Goal: Task Accomplishment & Management: Complete application form

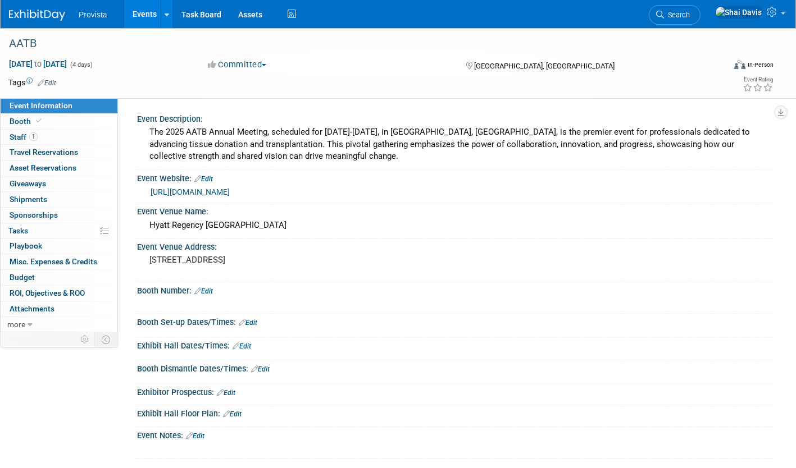
click at [155, 11] on link "Events" at bounding box center [144, 14] width 41 height 28
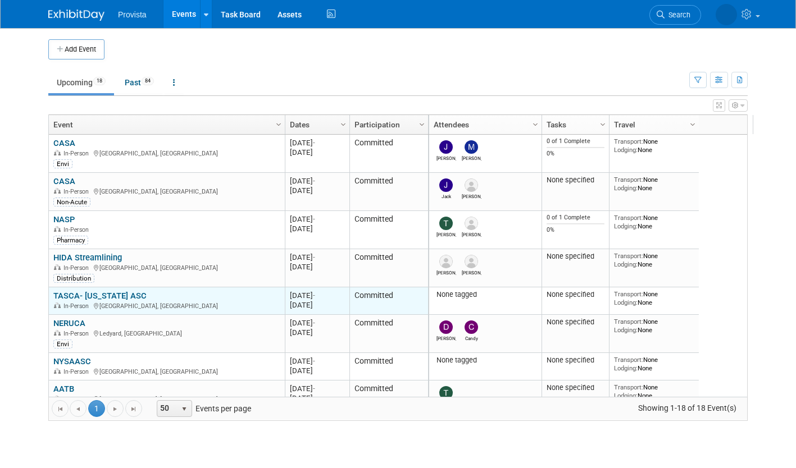
click at [112, 295] on link "TASCA- Tennessee ASC" at bounding box center [99, 296] width 93 height 10
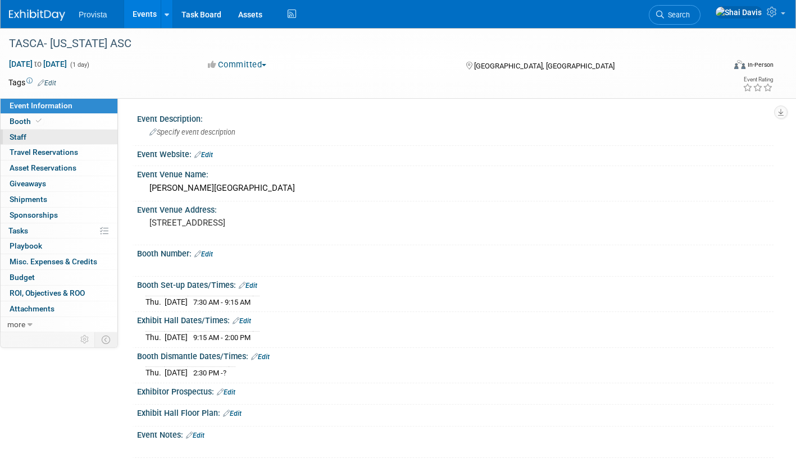
click at [24, 134] on span "Staff 0" at bounding box center [18, 137] width 17 height 9
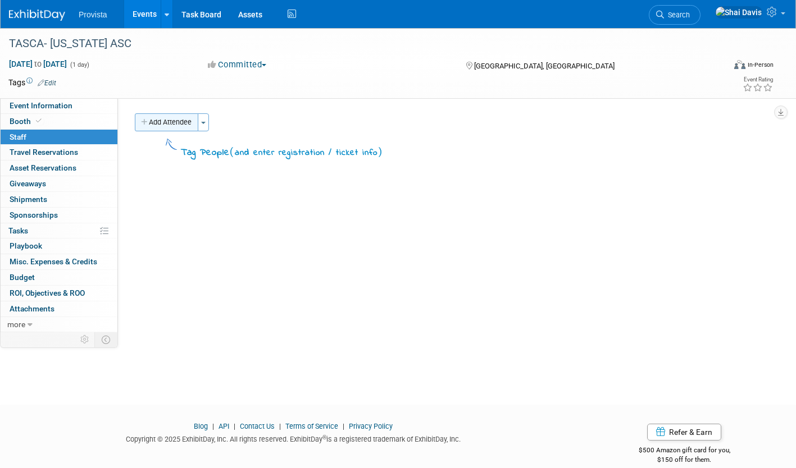
click at [178, 131] on button "Add Attendee" at bounding box center [166, 122] width 63 height 18
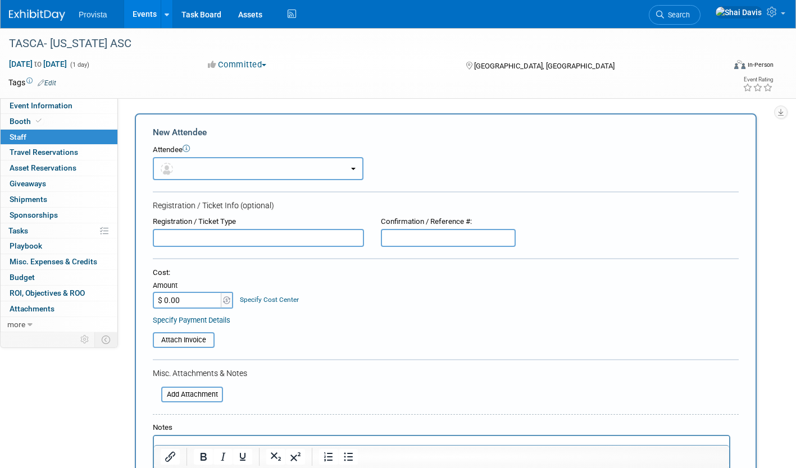
click at [193, 170] on button "button" at bounding box center [258, 168] width 211 height 23
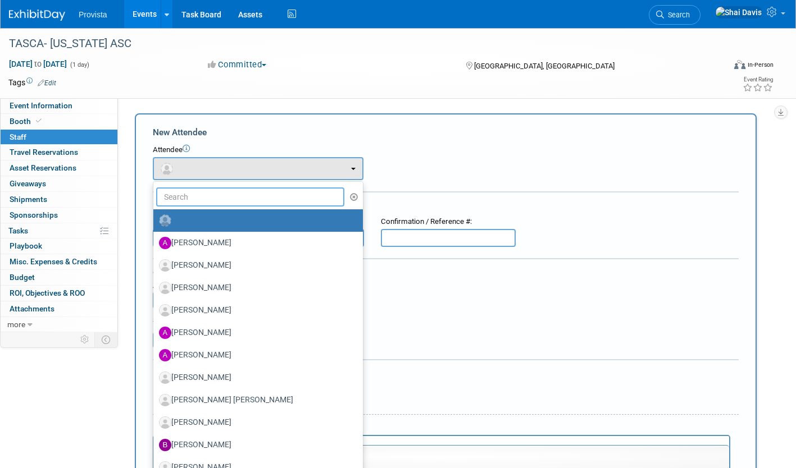
click at [194, 198] on input "text" at bounding box center [250, 197] width 188 height 19
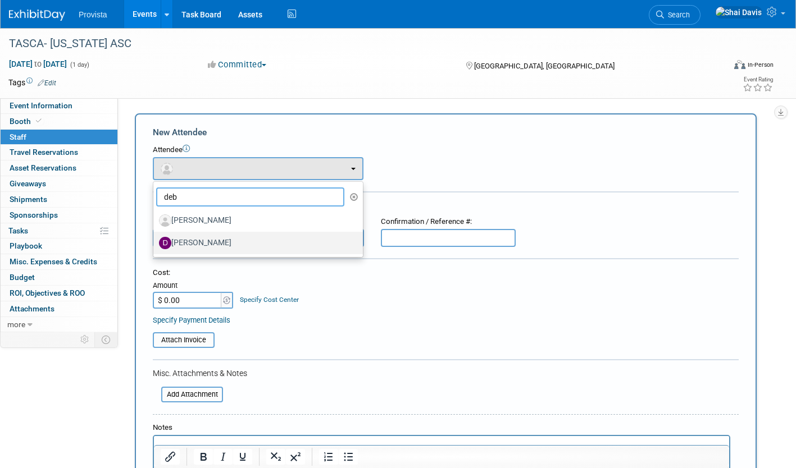
type input "deb"
click at [205, 243] on label "[PERSON_NAME]" at bounding box center [255, 243] width 193 height 18
click at [155, 243] on input "[PERSON_NAME]" at bounding box center [151, 241] width 7 height 7
select select "d268dd6c-856d-4a50-8855-98e20af795f5"
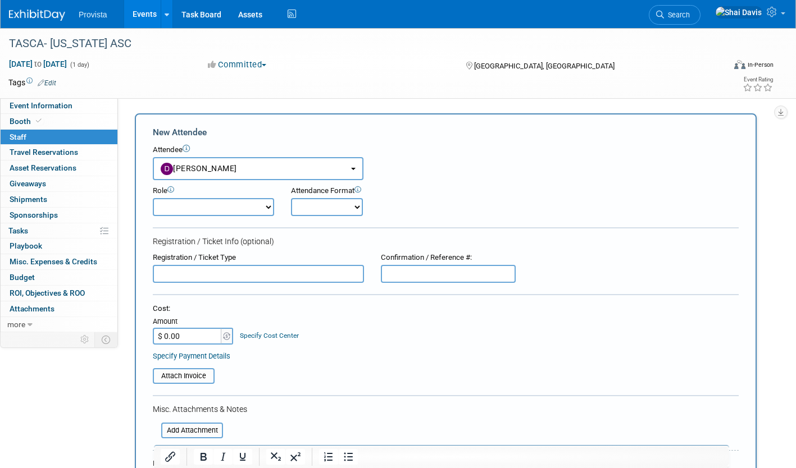
click at [207, 207] on select "Demonstrator Host Planner Presenter Sales Representative Set-up/Dismantle Crew …" at bounding box center [213, 207] width 121 height 18
select select "4"
click at [153, 198] on select "Demonstrator Host Planner Presenter Sales Representative Set-up/Dismantle Crew …" at bounding box center [213, 207] width 121 height 18
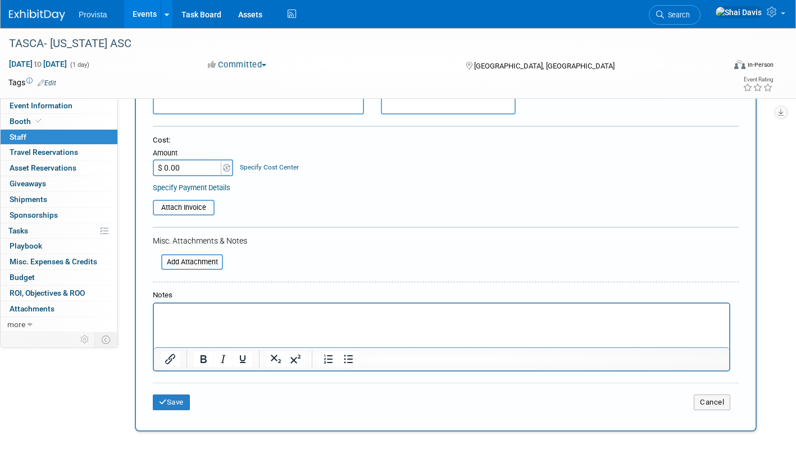
scroll to position [225, 0]
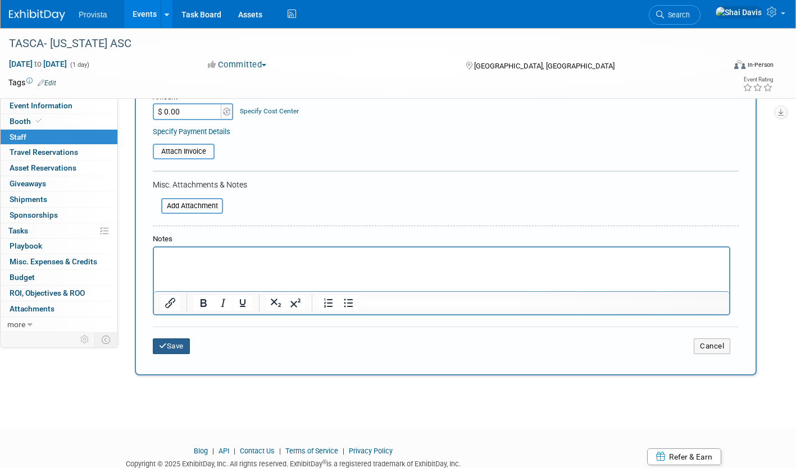
click at [181, 352] on button "Save" at bounding box center [171, 347] width 37 height 16
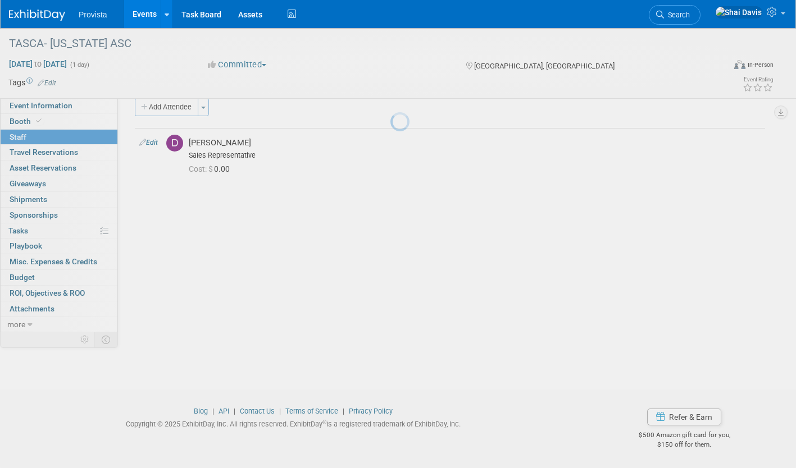
scroll to position [15, 0]
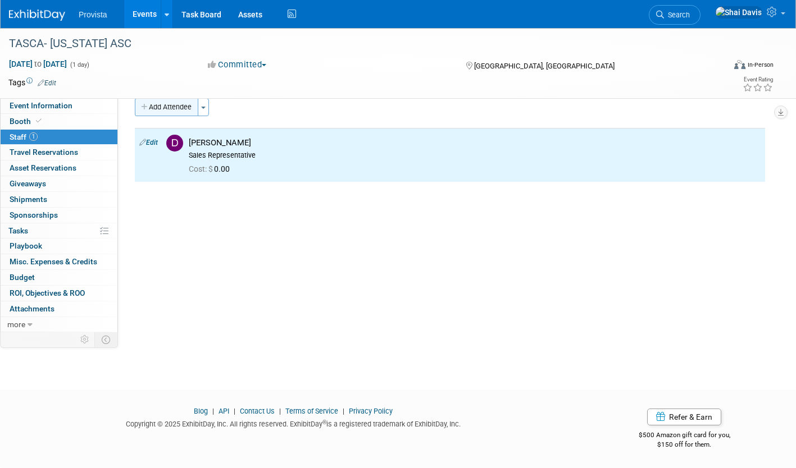
click at [161, 107] on button "Add Attendee" at bounding box center [166, 107] width 63 height 18
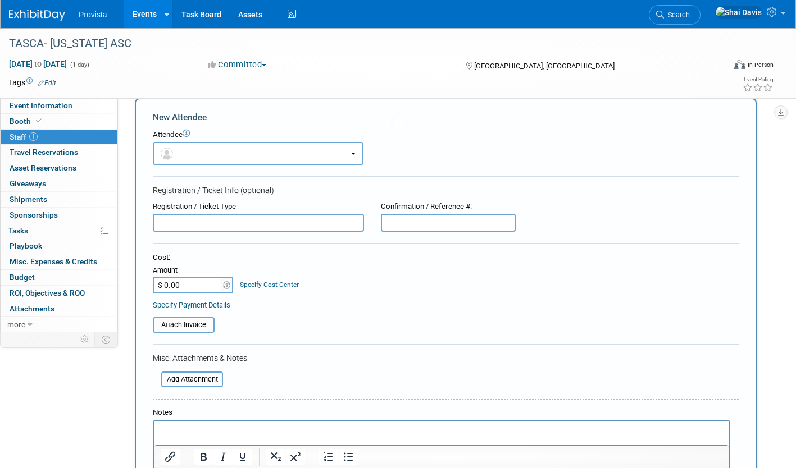
scroll to position [0, 0]
click at [184, 218] on input "text" at bounding box center [258, 223] width 211 height 18
type input "vin"
click at [198, 157] on button "button" at bounding box center [258, 153] width 211 height 23
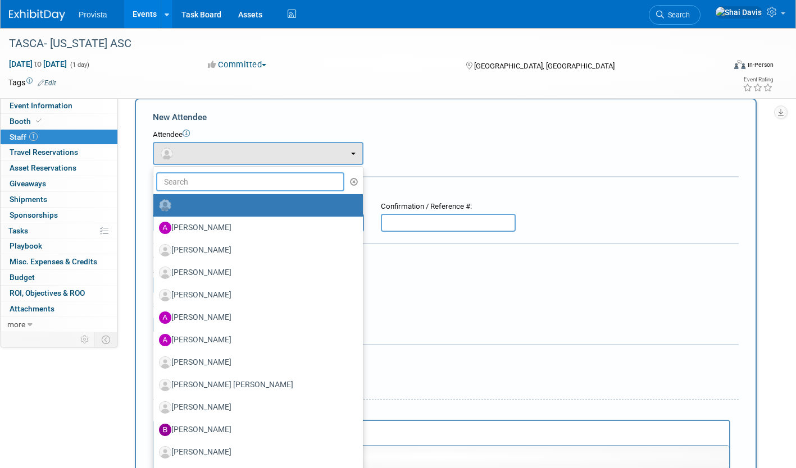
click at [190, 179] on input "text" at bounding box center [250, 181] width 188 height 19
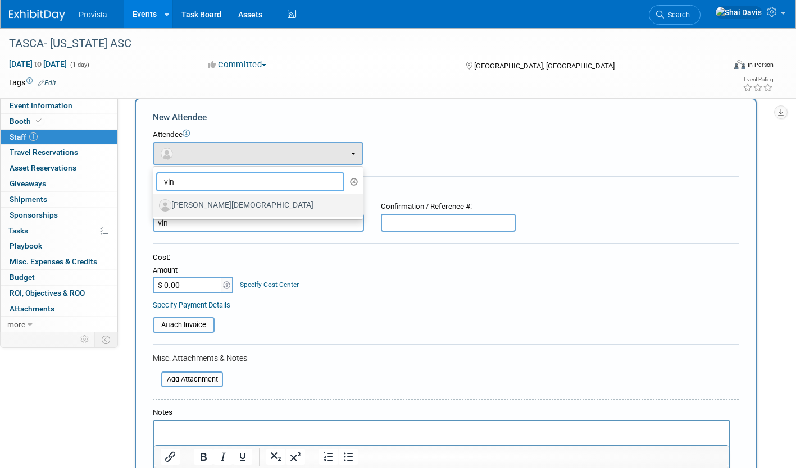
type input "vin"
click at [190, 205] on label "[PERSON_NAME][DEMOGRAPHIC_DATA]" at bounding box center [255, 206] width 193 height 18
click at [155, 205] on input "[PERSON_NAME][DEMOGRAPHIC_DATA]" at bounding box center [151, 204] width 7 height 7
select select "14208c54-731f-44b9-9793-c4d88039c33e"
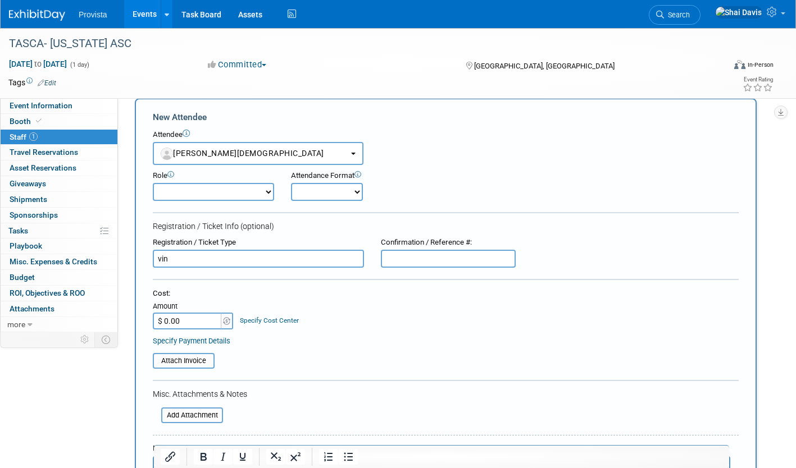
click at [196, 196] on select "Demonstrator Host Planner Presenter Sales Representative Set-up/Dismantle Crew …" at bounding box center [213, 192] width 121 height 18
select select "4"
click at [153, 183] on select "Demonstrator Host Planner Presenter Sales Representative Set-up/Dismantle Crew …" at bounding box center [213, 192] width 121 height 18
click at [216, 261] on input "vin" at bounding box center [258, 259] width 211 height 18
type input "v"
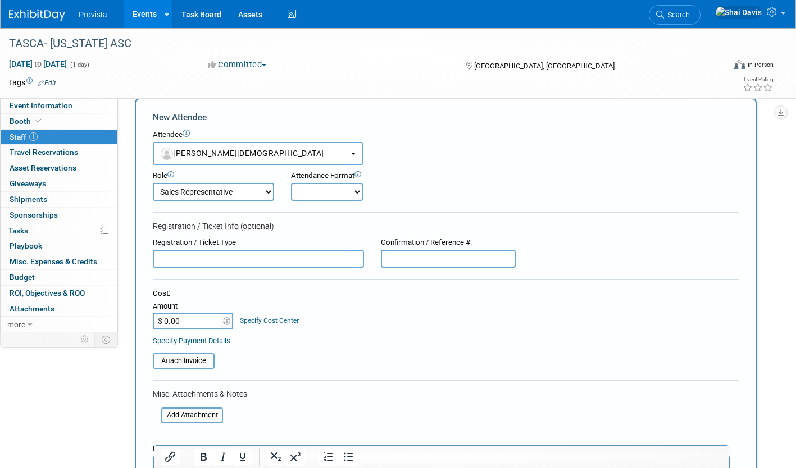
click at [547, 192] on div "Role Demonstrator Host Planner Presenter Sales Representative" at bounding box center [445, 183] width 603 height 36
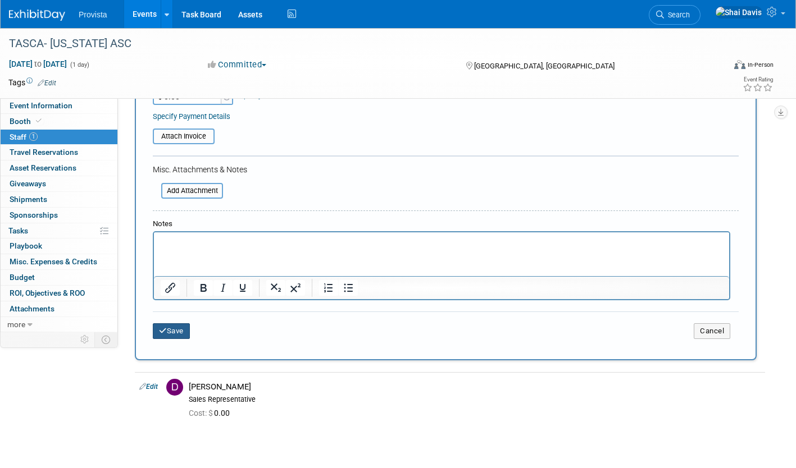
click at [186, 328] on button "Save" at bounding box center [171, 332] width 37 height 16
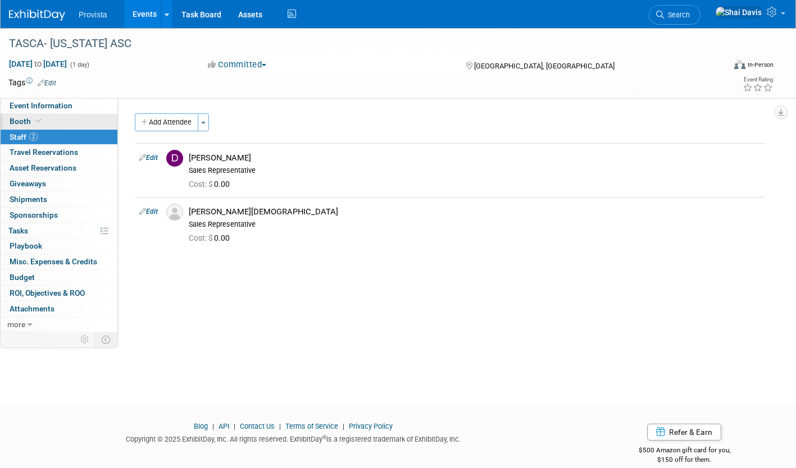
click at [21, 129] on link "Booth" at bounding box center [59, 121] width 117 height 15
select select "No"
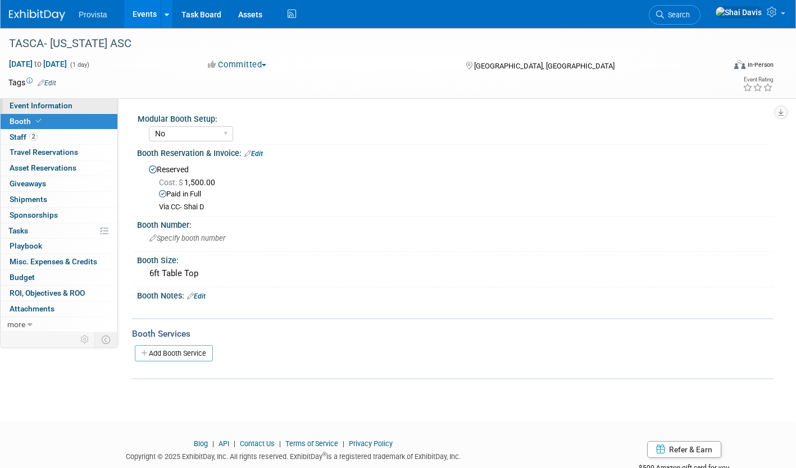
click at [44, 104] on span "Event Information" at bounding box center [41, 105] width 63 height 9
